Goal: Navigation & Orientation: Find specific page/section

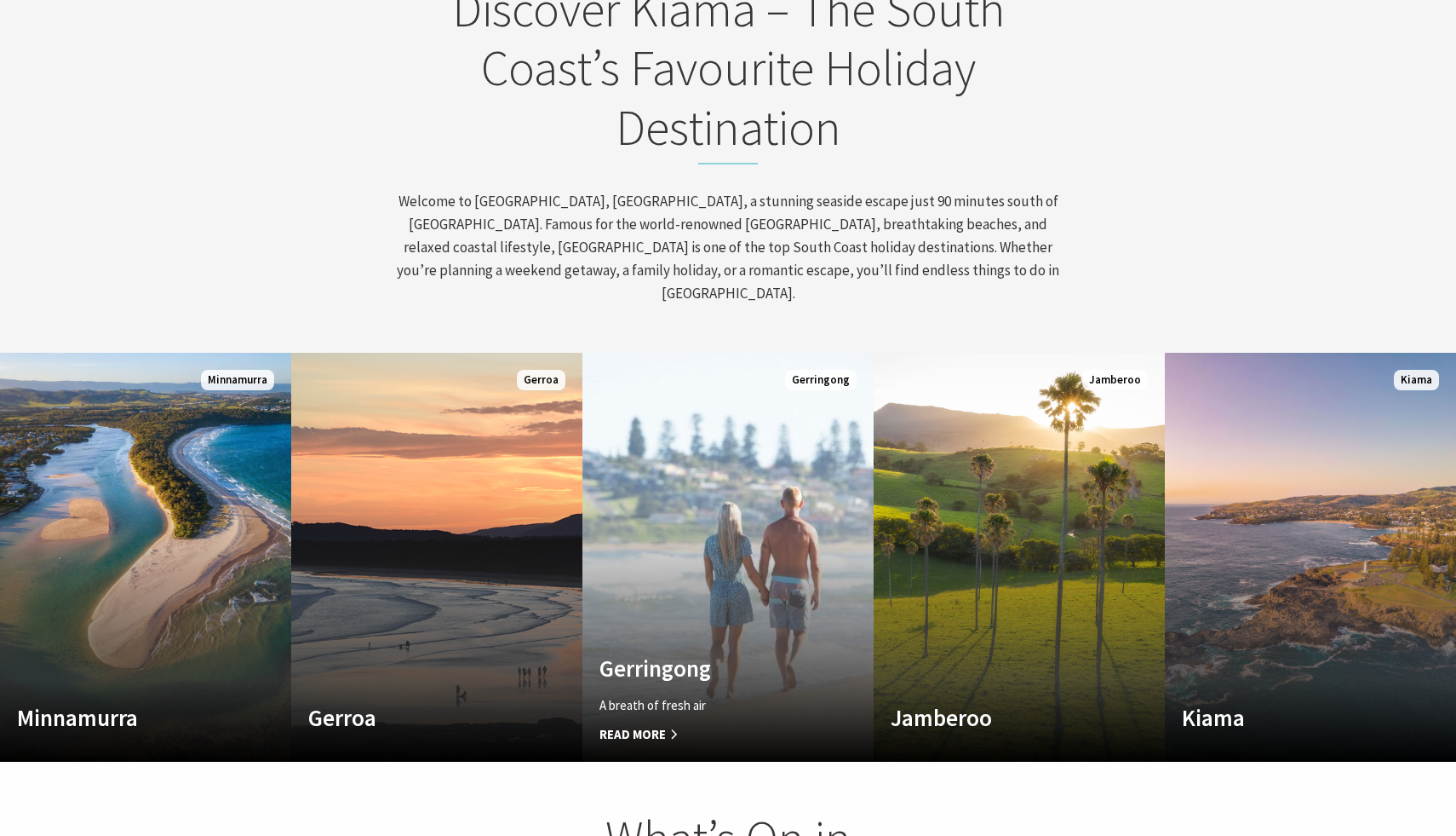
scroll to position [780, 0]
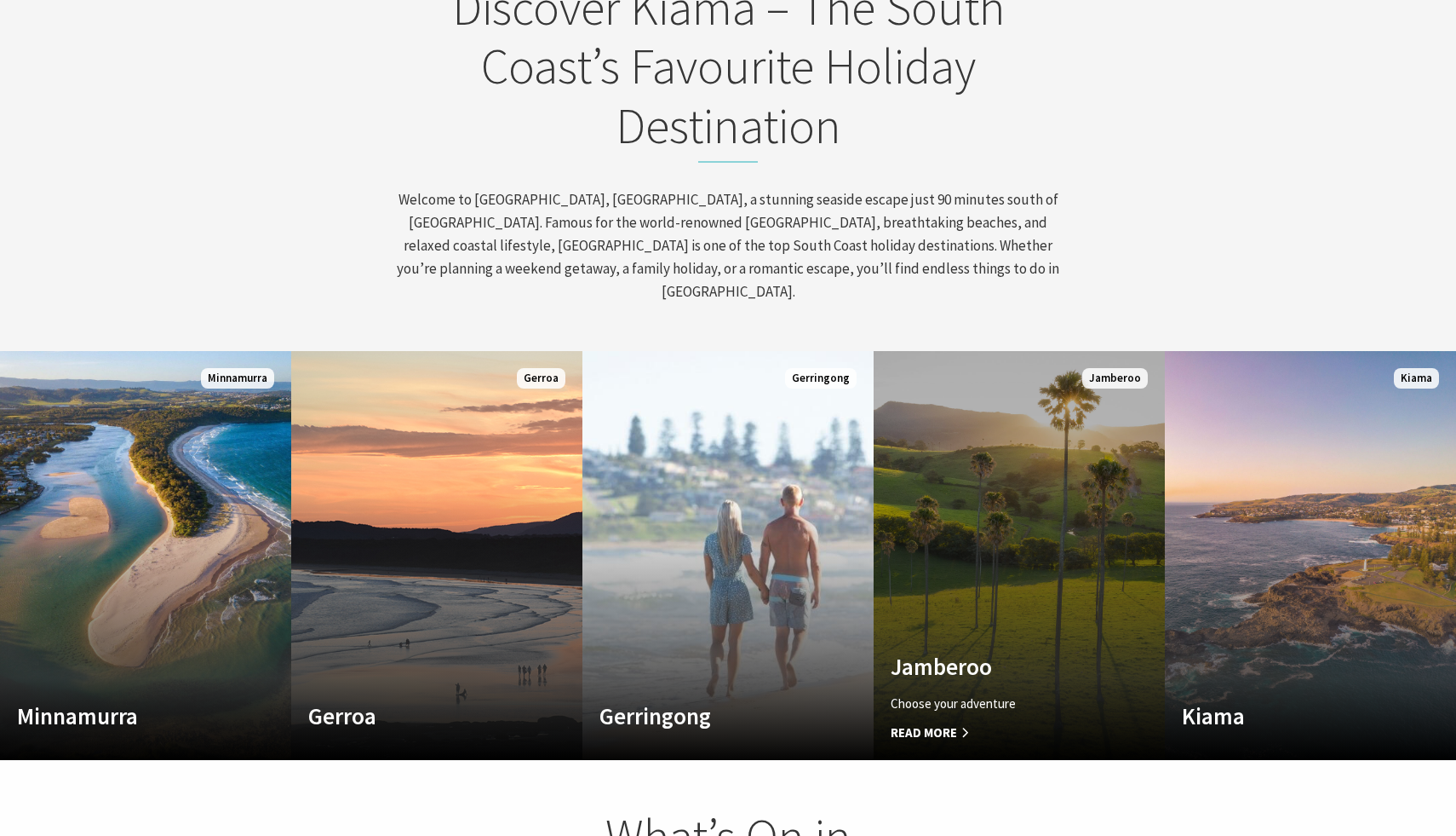
click at [945, 653] on h4 "Jamberoo" at bounding box center [997, 666] width 213 height 27
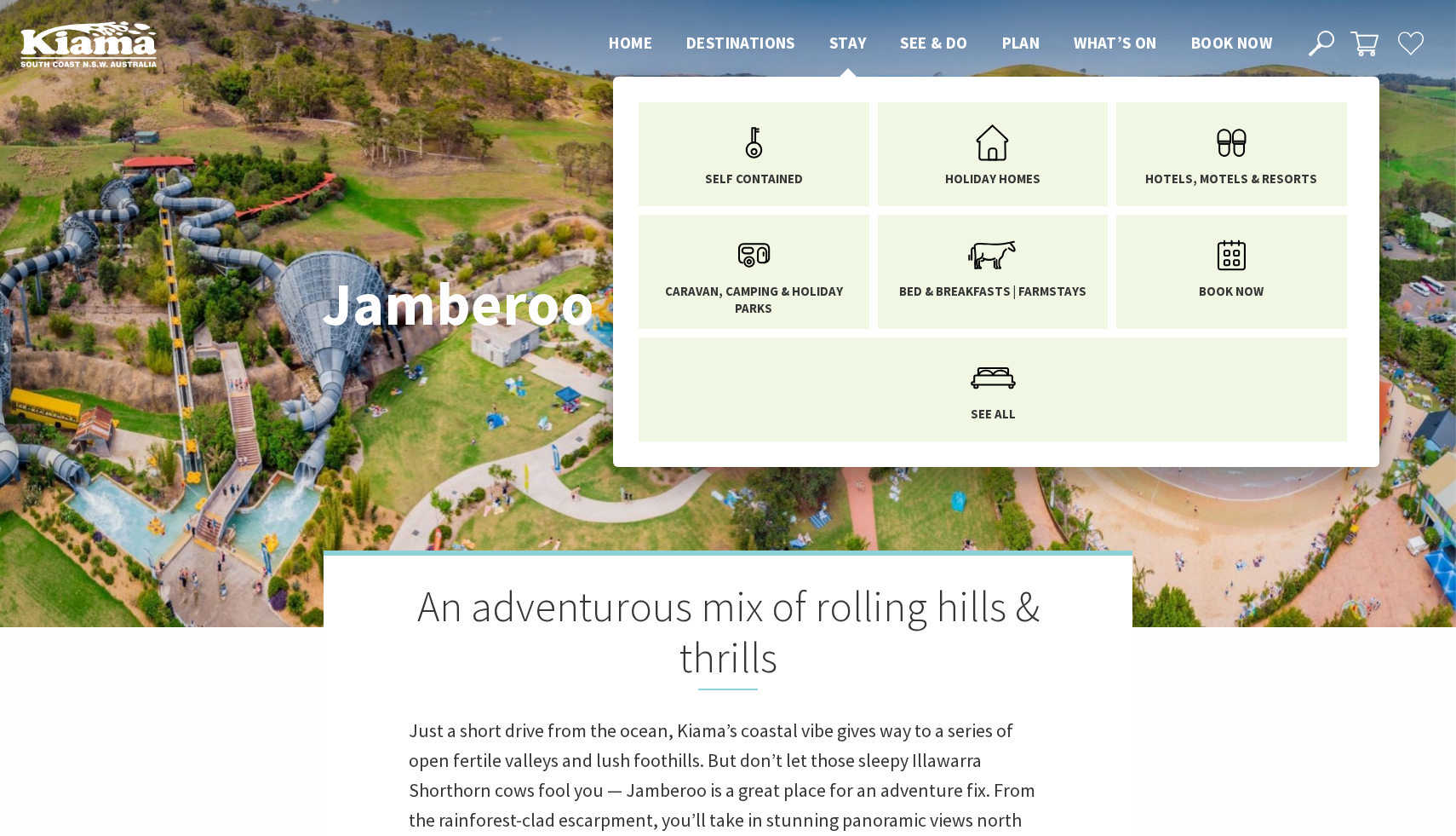
click at [837, 33] on span "Stay" at bounding box center [849, 43] width 37 height 21
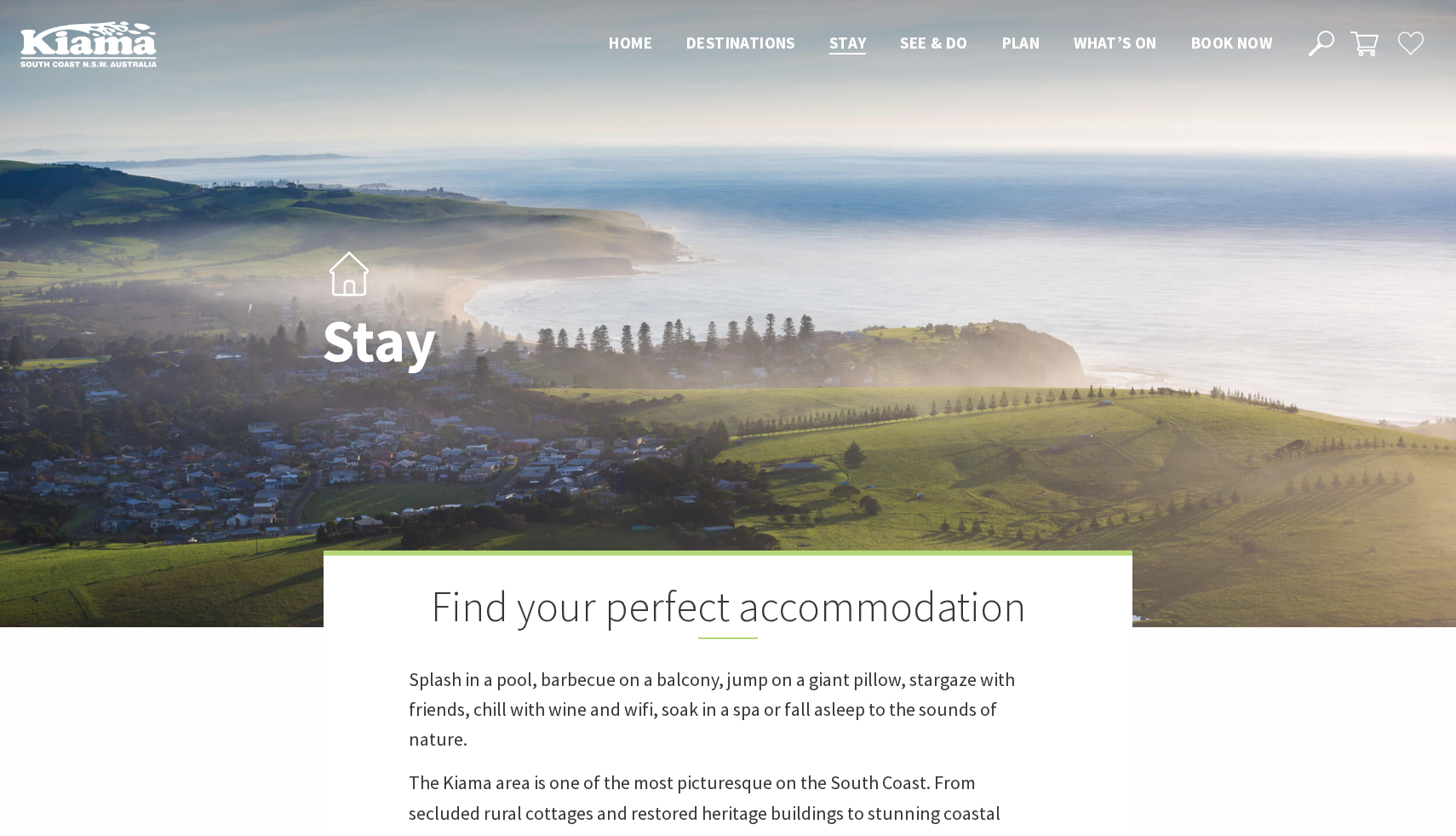
click at [53, 45] on img at bounding box center [89, 44] width 137 height 47
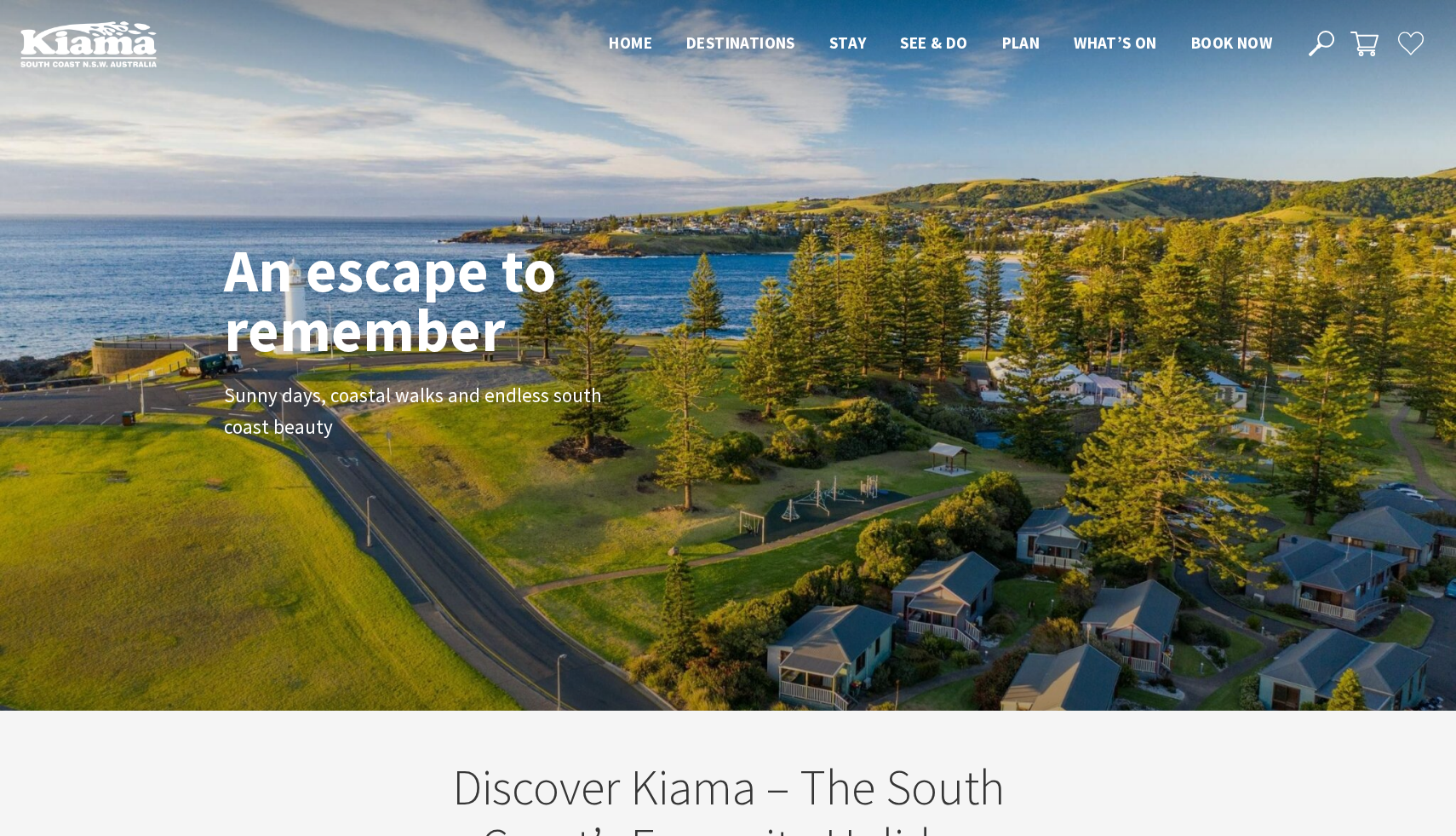
scroll to position [282, 1444]
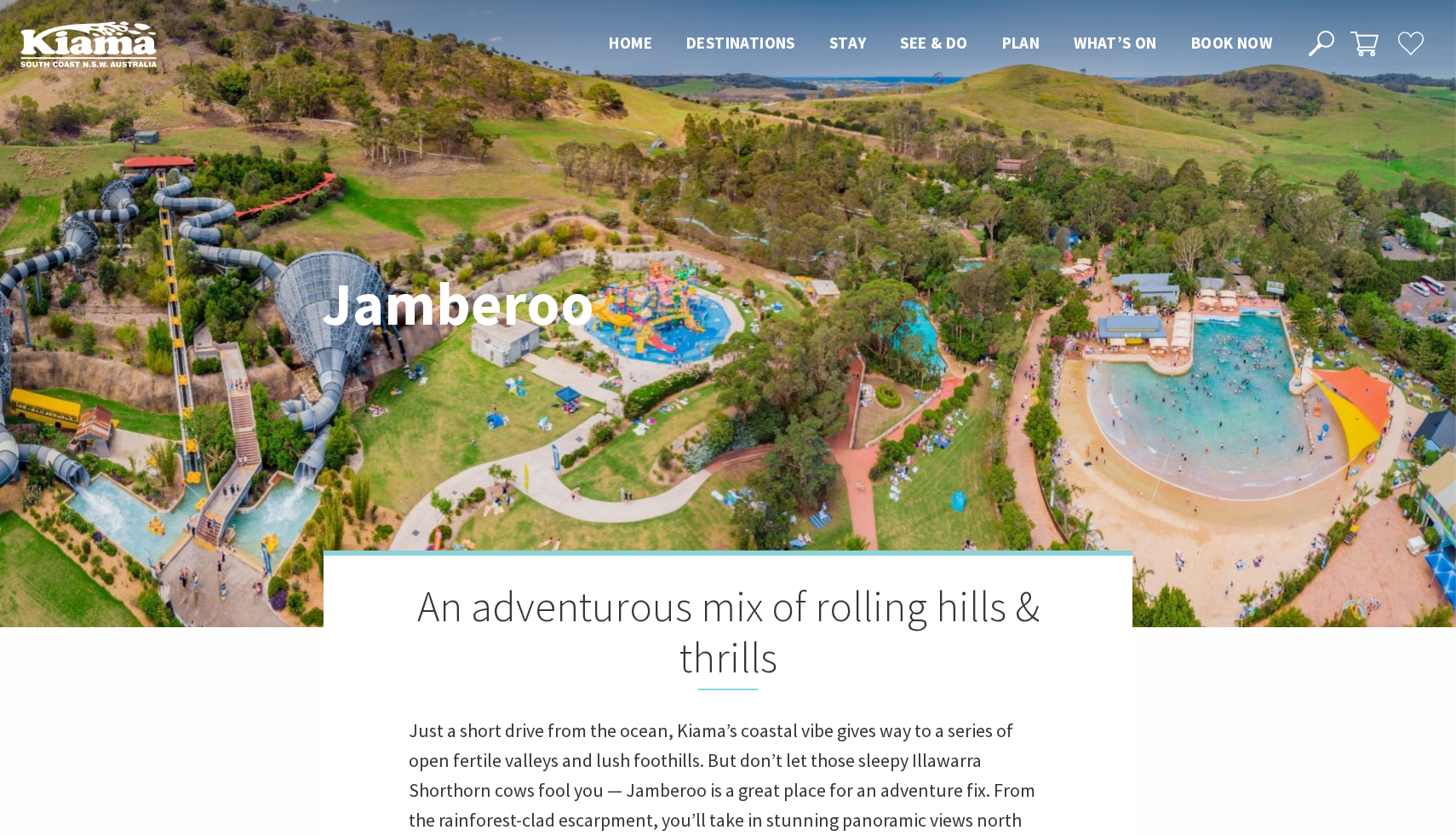
scroll to position [9, 1452]
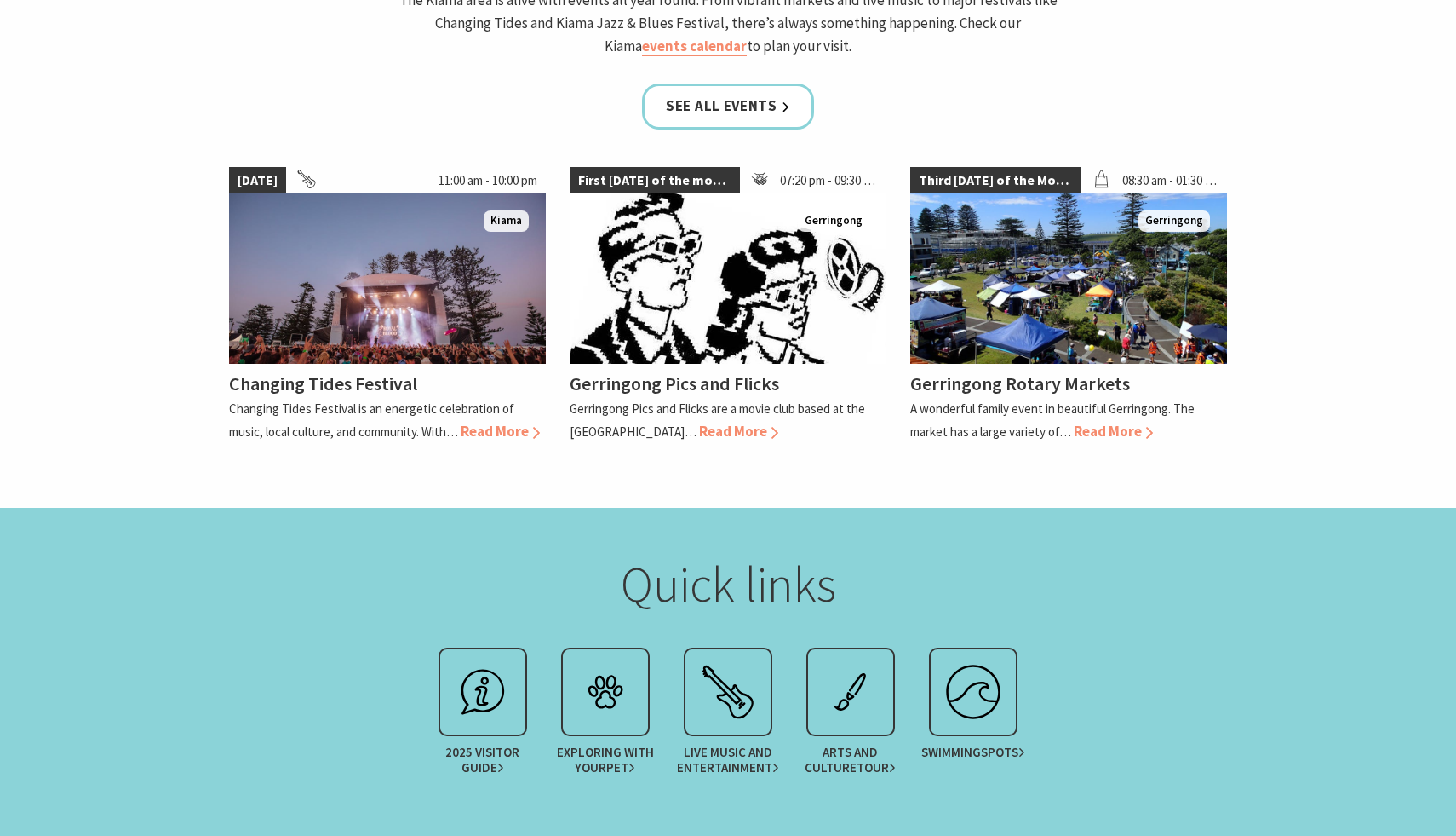
scroll to position [1087, 0]
